Goal: Manage account settings

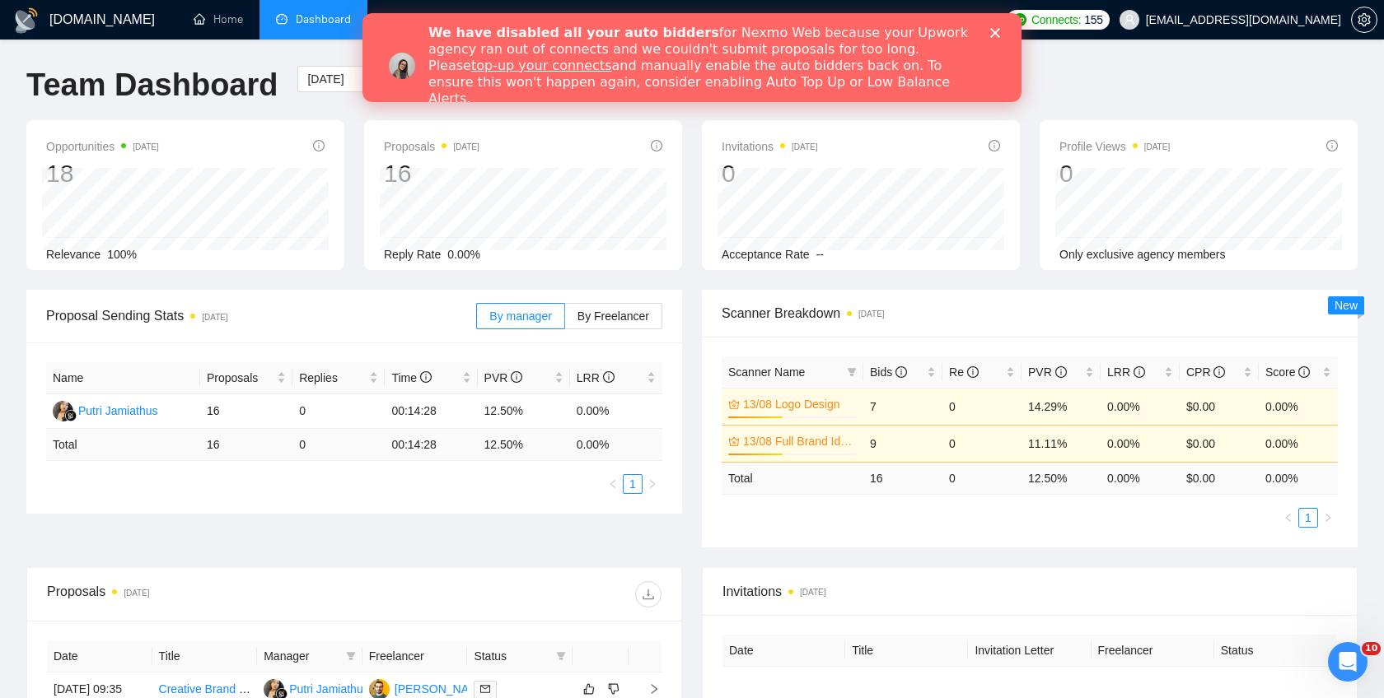
click at [312, 113] on div "[DATE] [DATE]" at bounding box center [402, 93] width 231 height 54
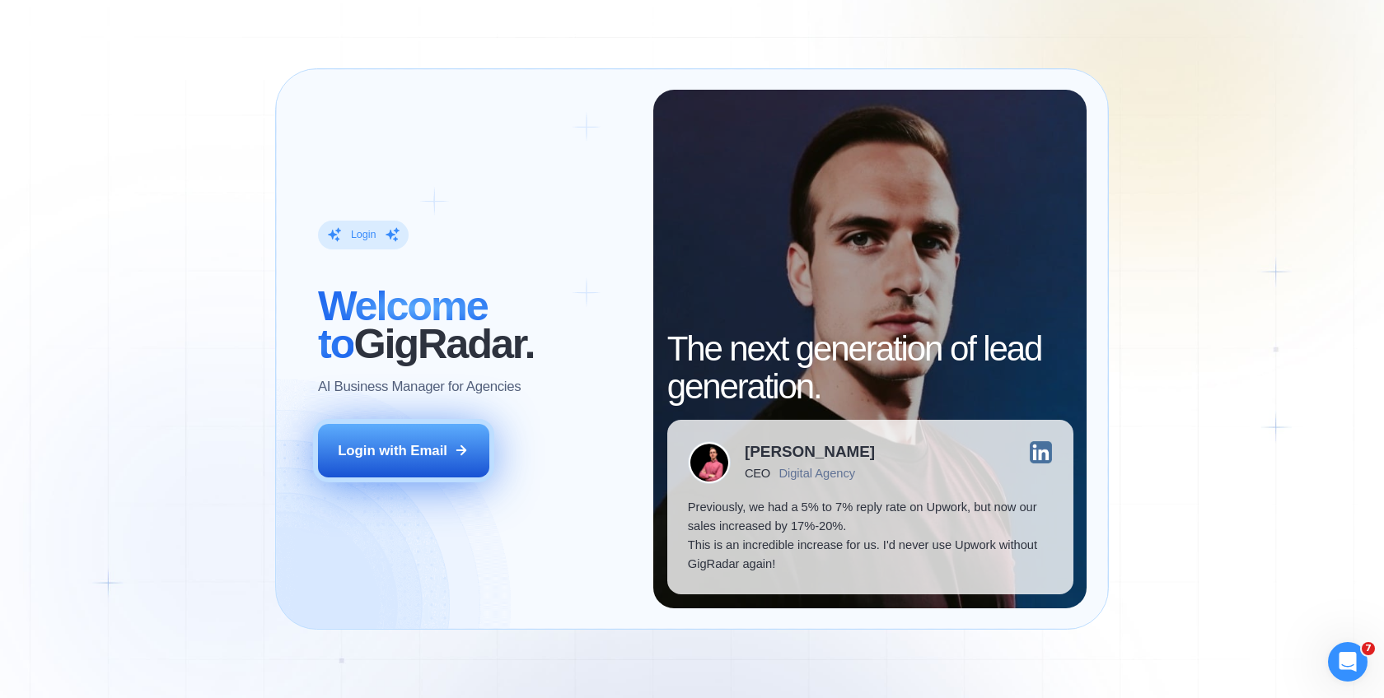
click at [418, 437] on button "Login with Email" at bounding box center [403, 451] width 171 height 54
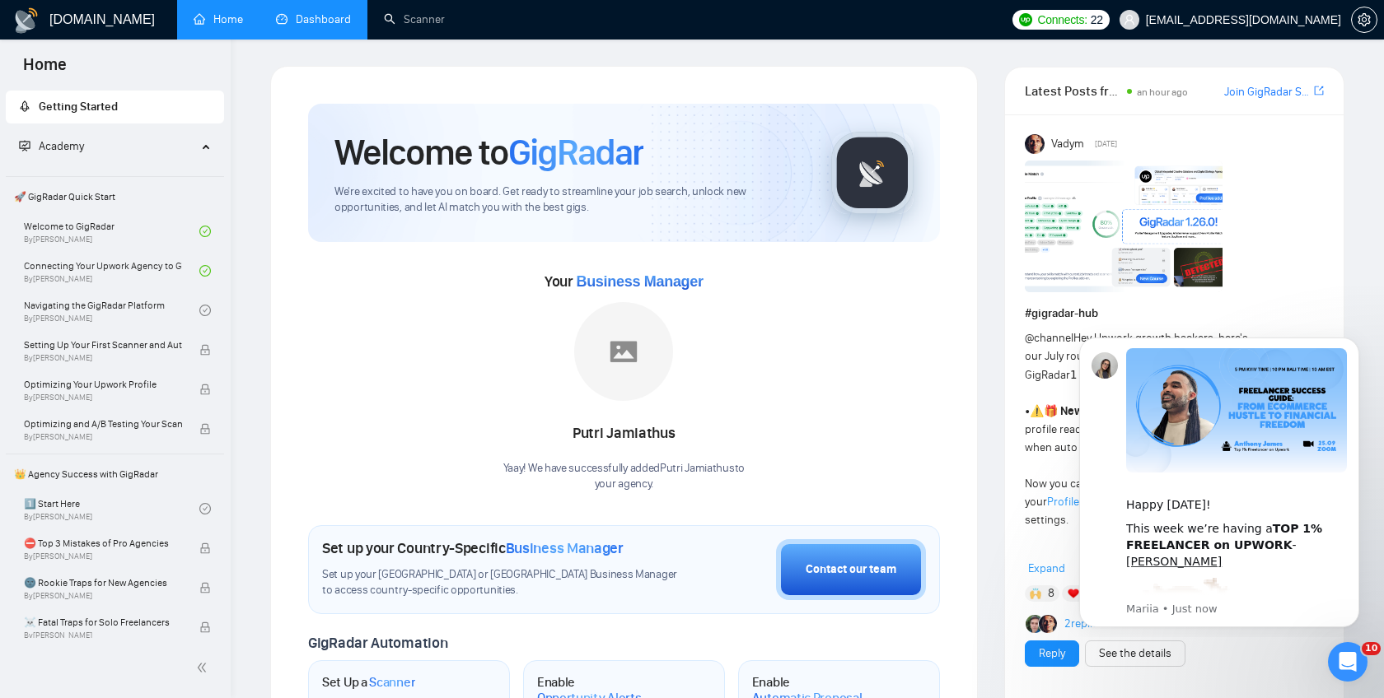
click at [294, 26] on link "Dashboard" at bounding box center [313, 19] width 75 height 14
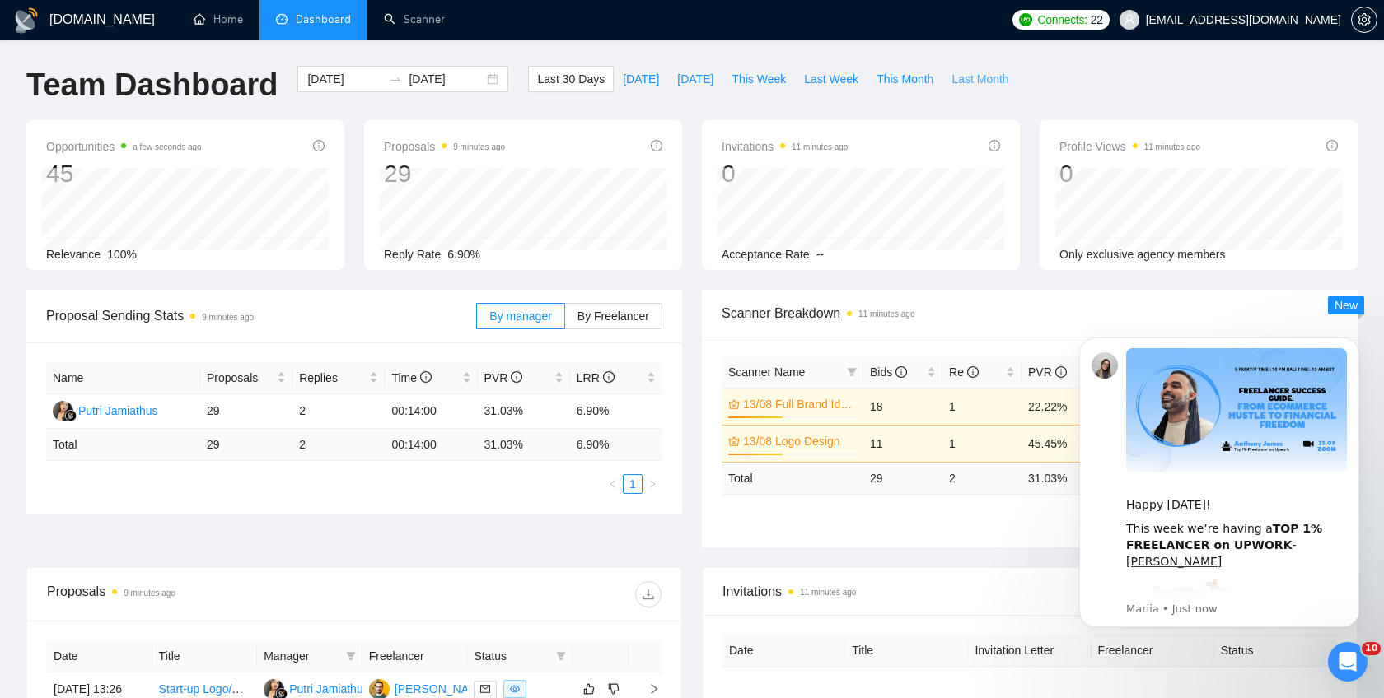
click at [971, 75] on span "Last Month" at bounding box center [979, 79] width 57 height 18
type input "2025-08-01"
type input "2025-08-31"
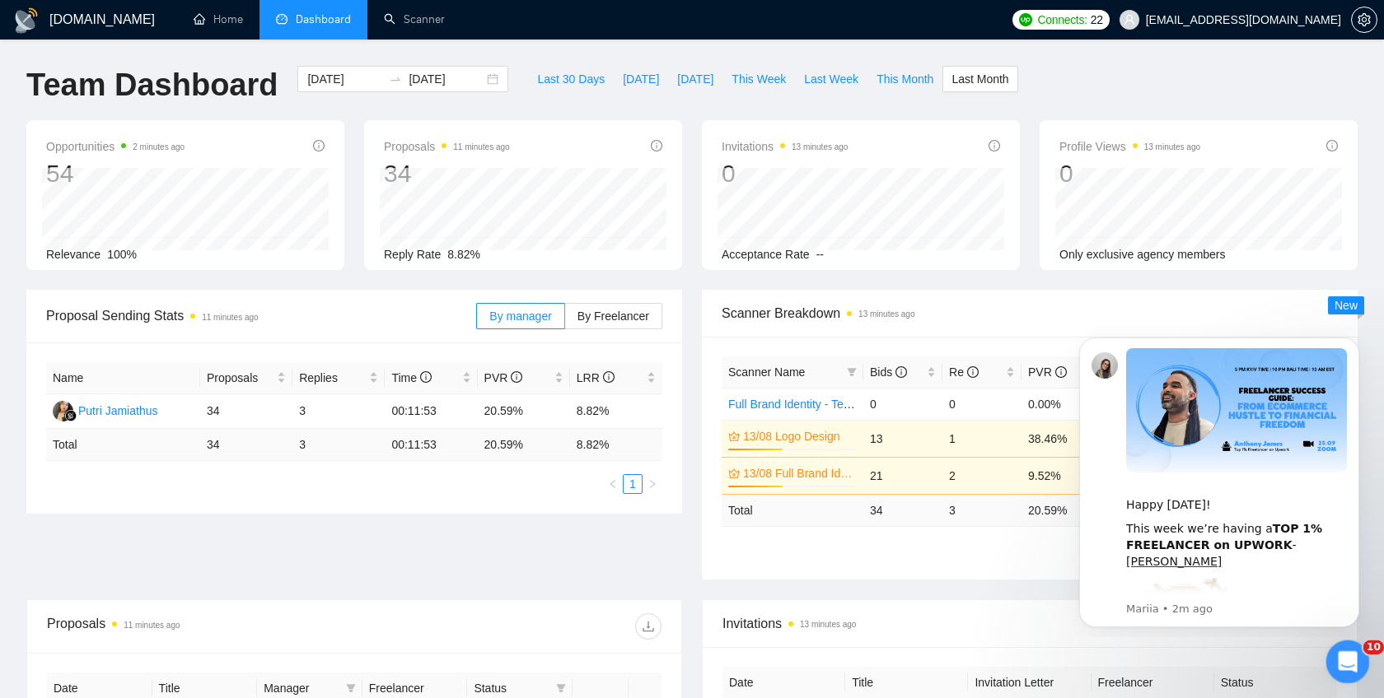
click at [1343, 642] on div "Open Intercom Messenger" at bounding box center [1345, 660] width 54 height 54
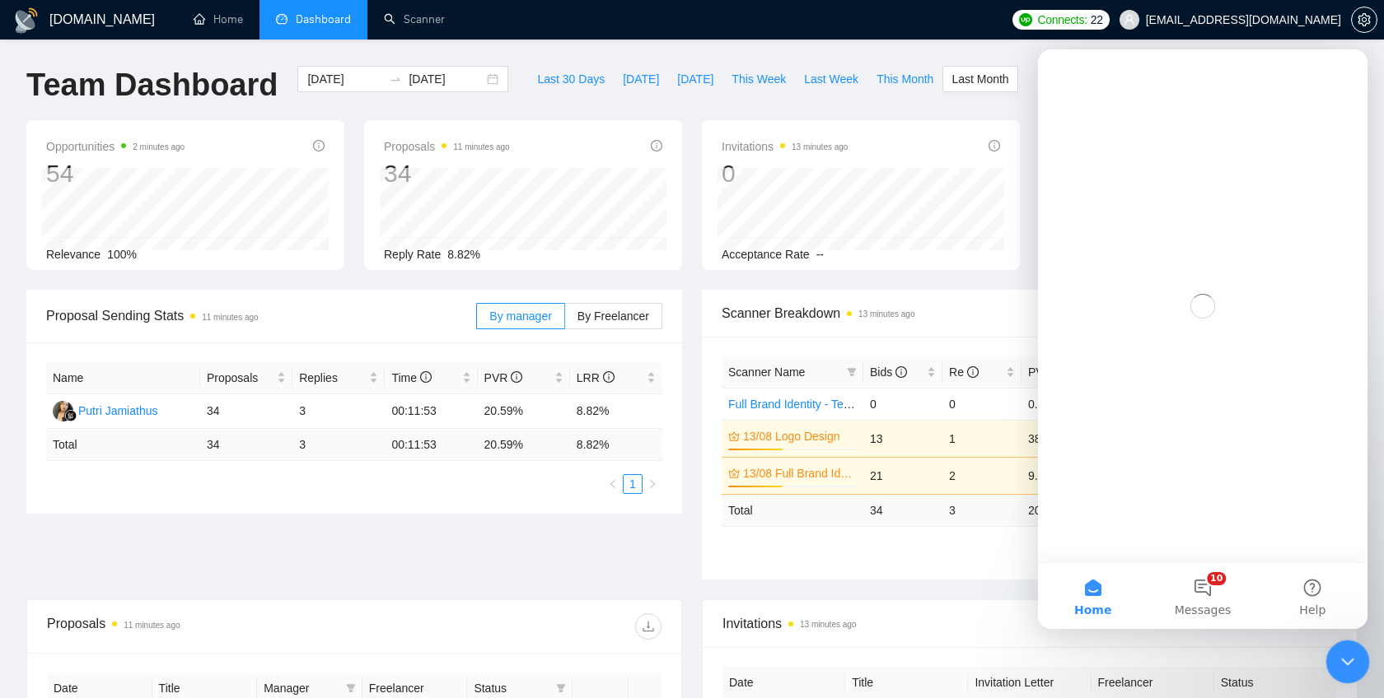
click at [1343, 642] on div "Close Intercom Messenger" at bounding box center [1345, 660] width 40 height 40
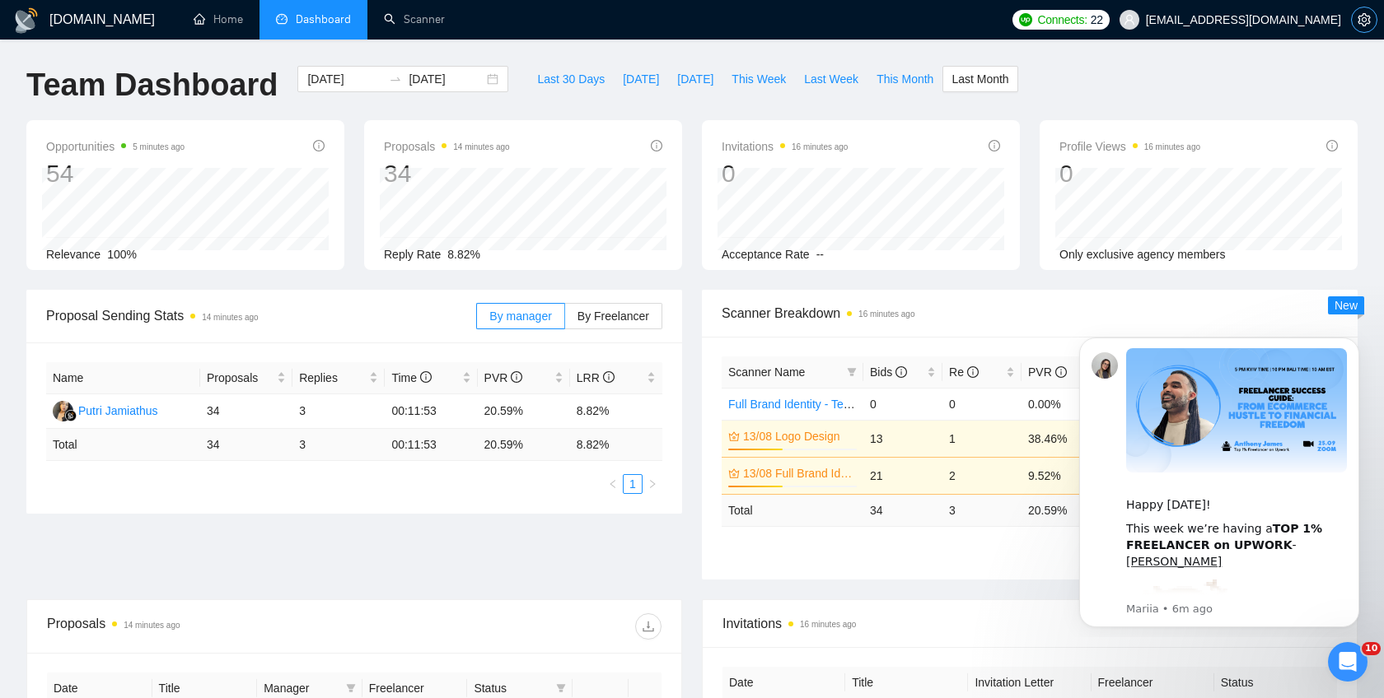
click at [1364, 21] on icon "setting" at bounding box center [1363, 19] width 12 height 13
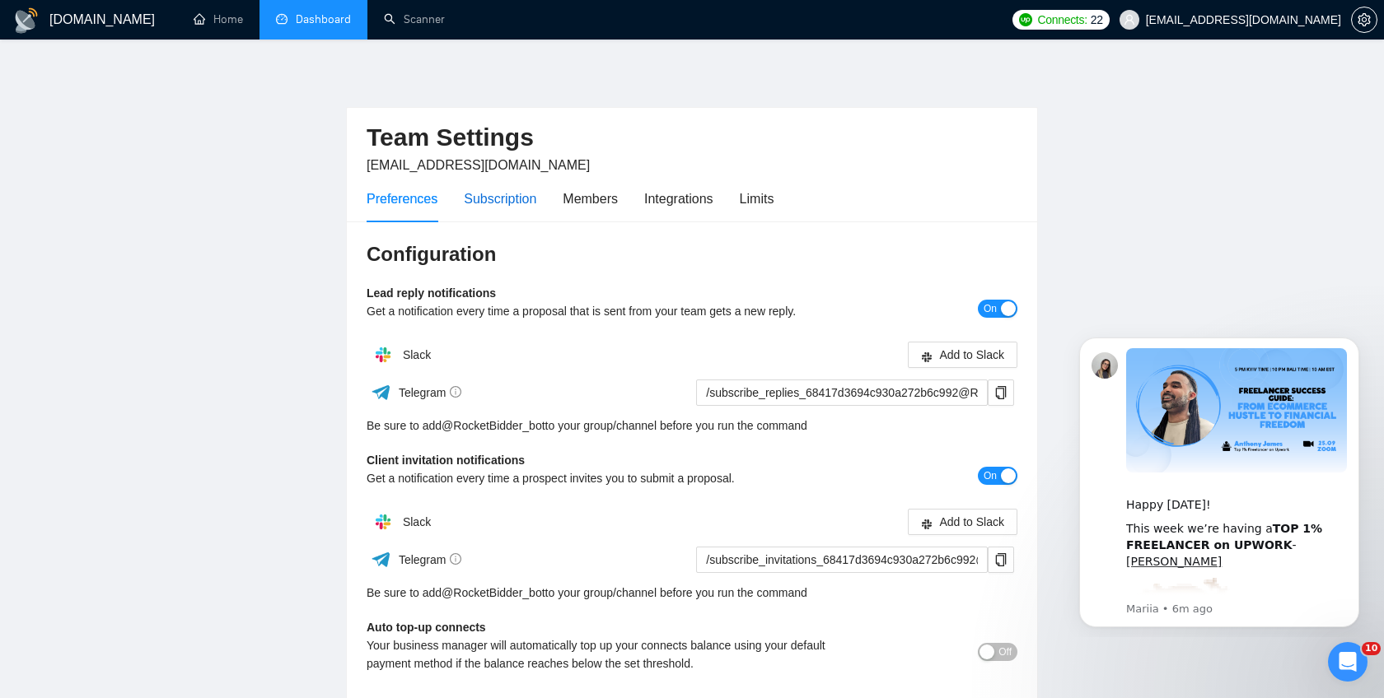
click at [511, 199] on div "Subscription" at bounding box center [500, 199] width 72 height 21
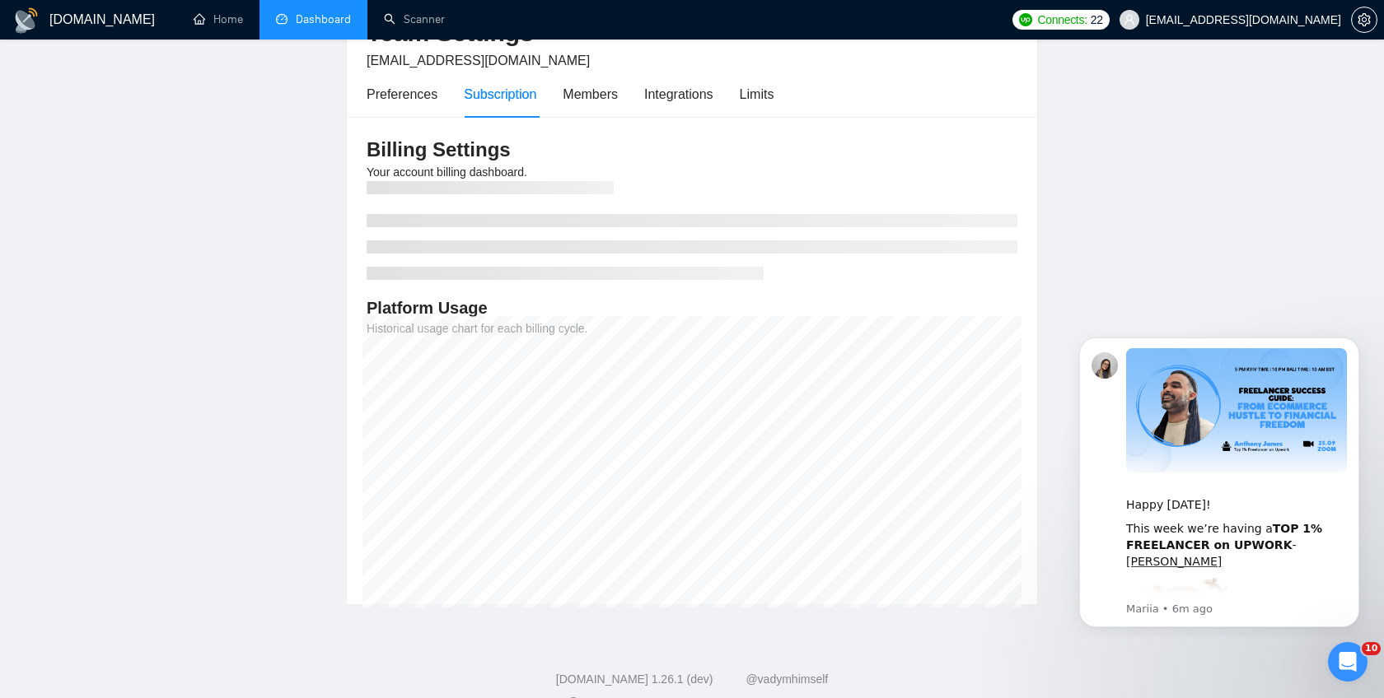
scroll to position [105, 0]
